Goal: Navigation & Orientation: Find specific page/section

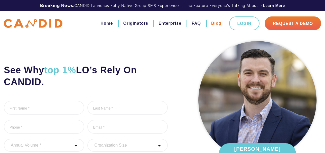
click at [215, 25] on link "Blog" at bounding box center [216, 23] width 10 height 9
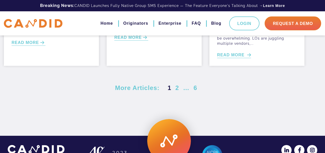
scroll to position [282, 0]
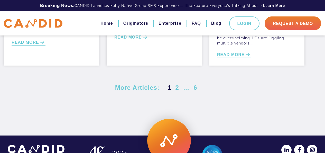
click at [207, 88] on link "Next" at bounding box center [206, 88] width 7 height 4
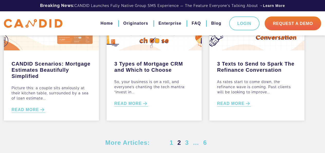
scroll to position [282, 0]
